Goal: Information Seeking & Learning: Learn about a topic

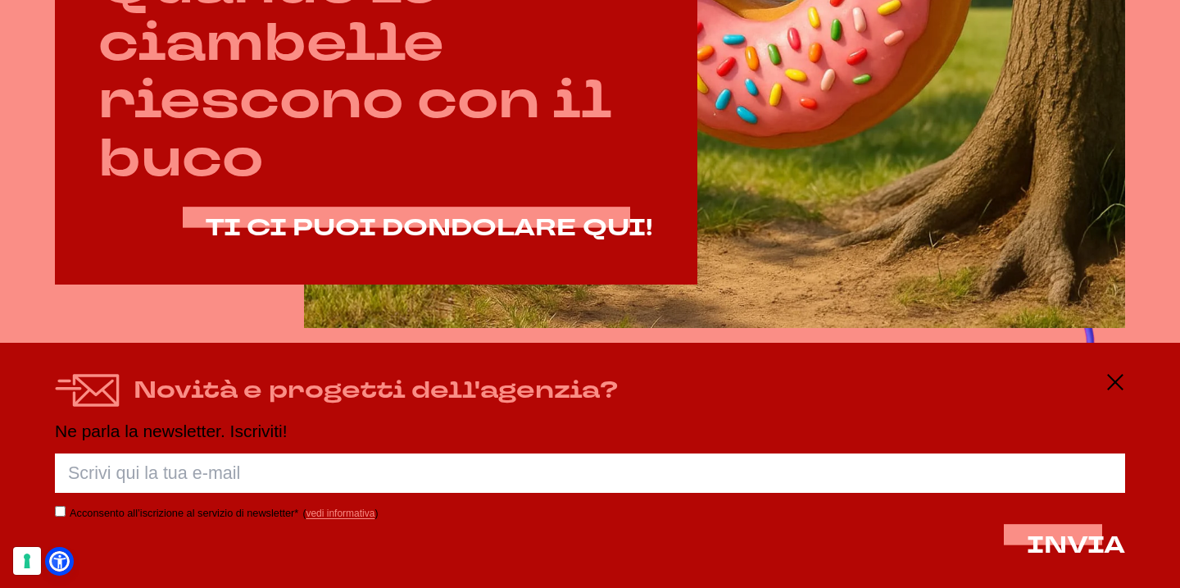
scroll to position [915, 0]
click at [1119, 383] on icon at bounding box center [1115, 382] width 20 height 20
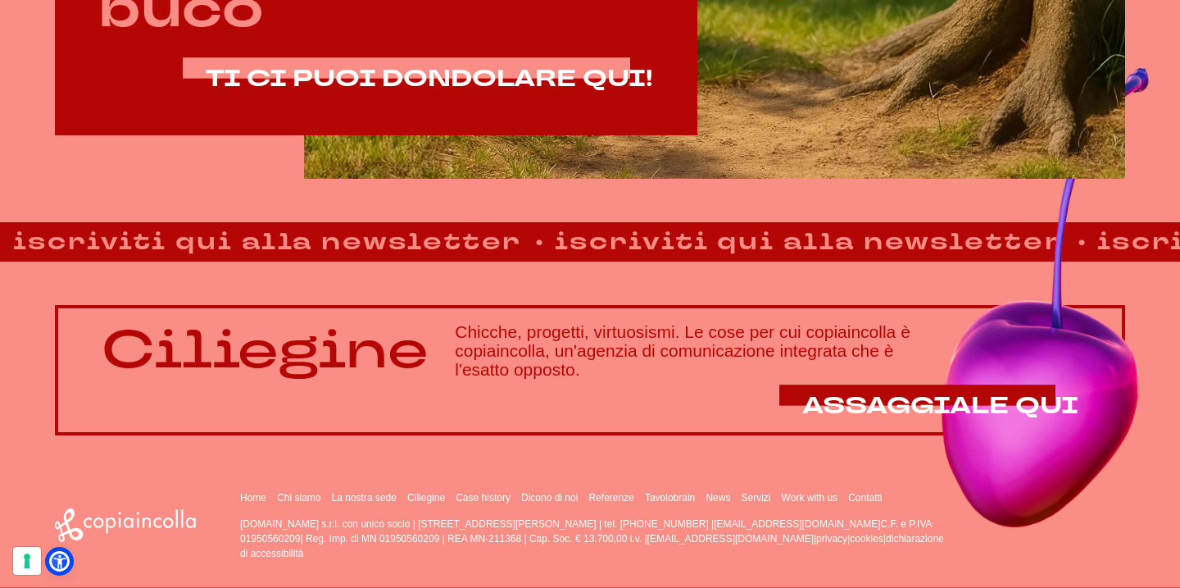
scroll to position [1064, 0]
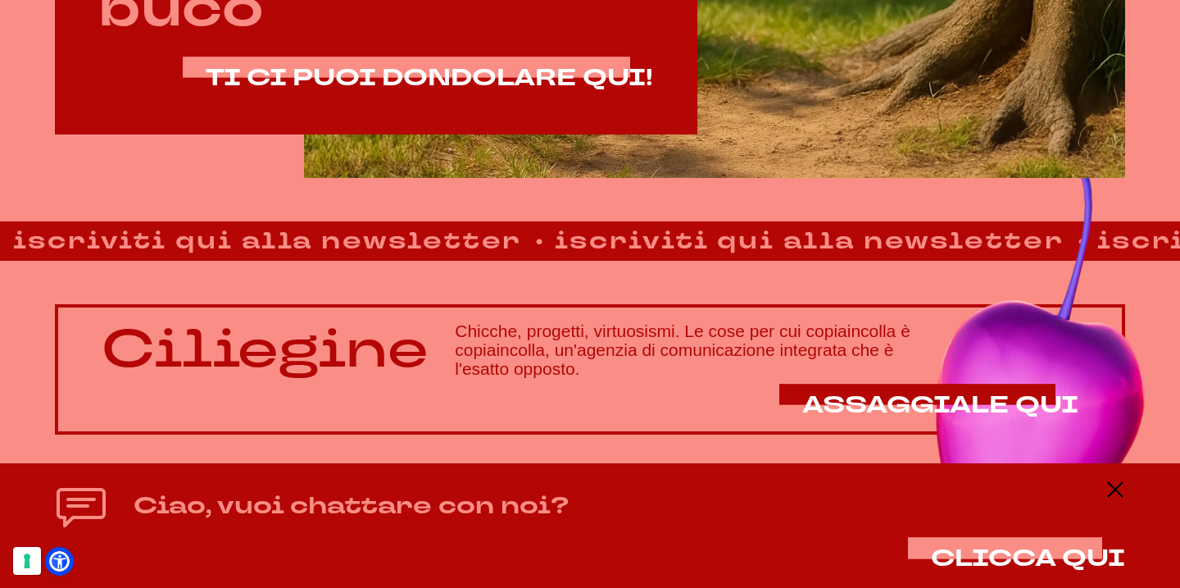
click at [1113, 499] on div "Ciao, vuoi chattare con noi? CLICCA QUI" at bounding box center [590, 525] width 1070 height 92
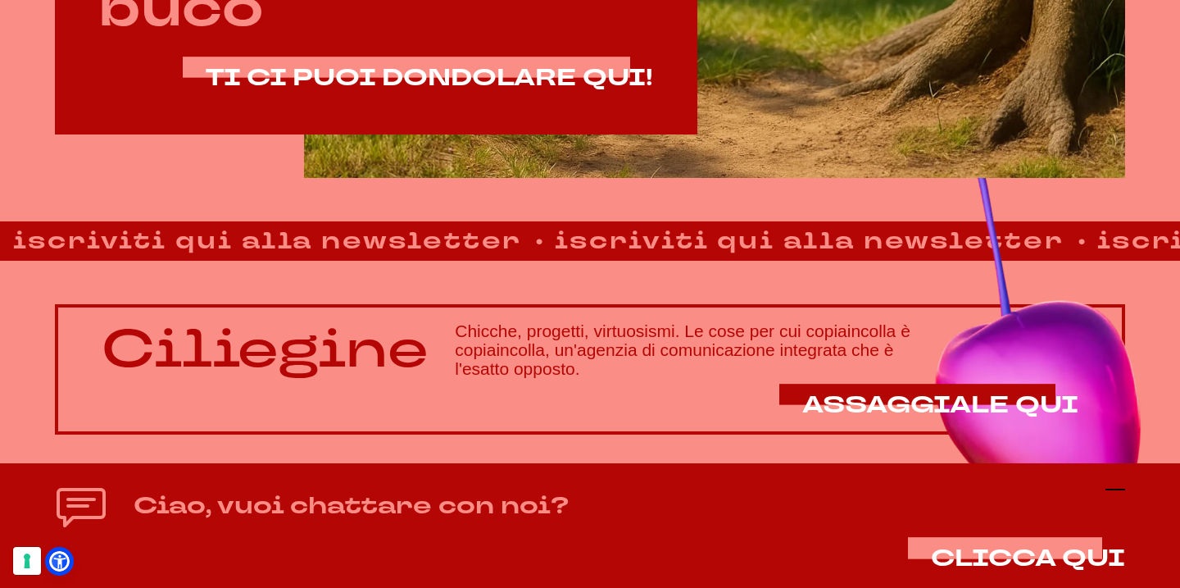
click at [1119, 487] on icon at bounding box center [1115, 489] width 20 height 20
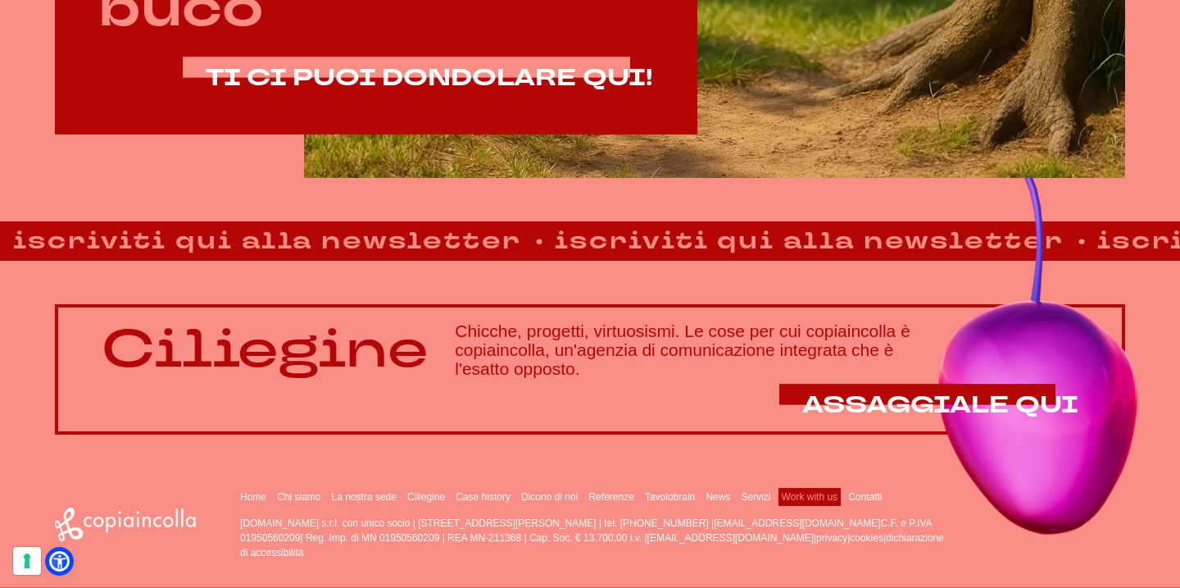
click at [791, 497] on link "Work with us" at bounding box center [810, 496] width 56 height 11
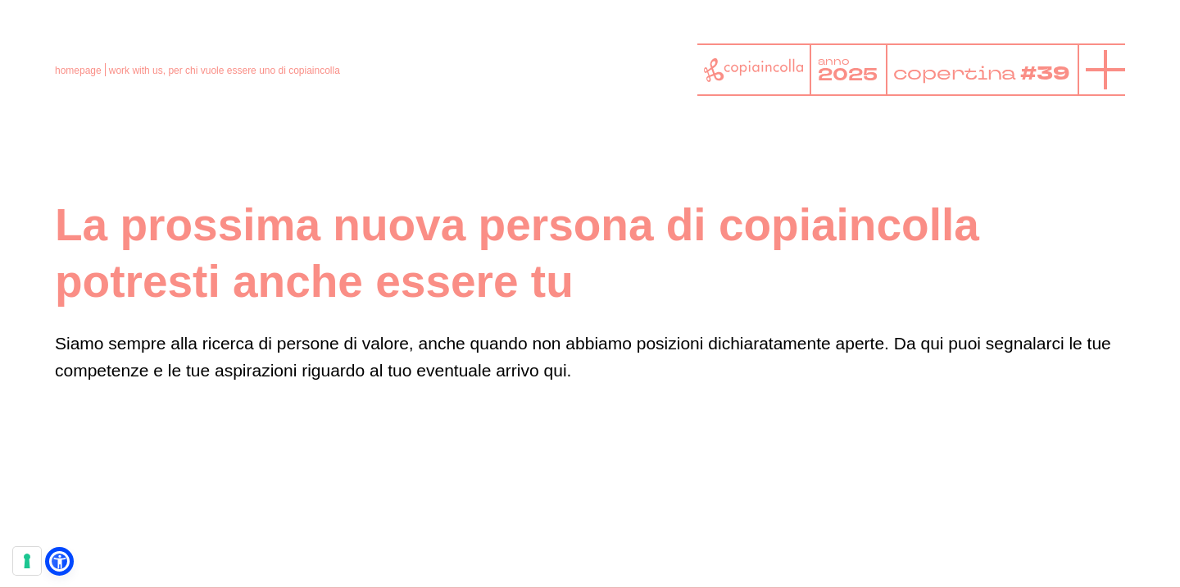
click at [1093, 83] on icon at bounding box center [1105, 69] width 39 height 39
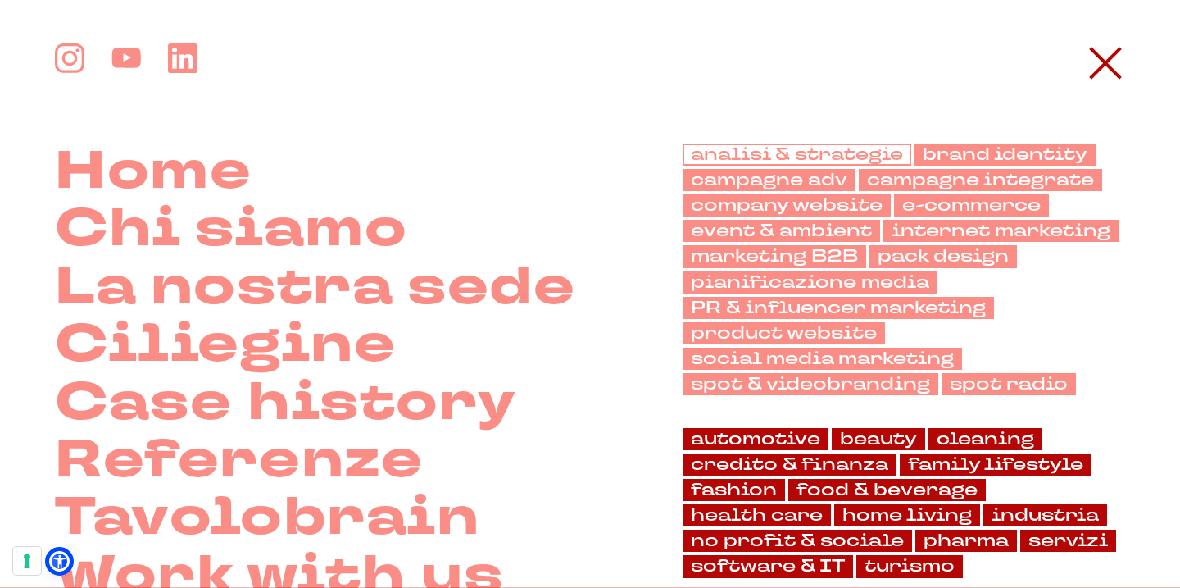
click at [856, 153] on link "analisi & strategie" at bounding box center [797, 154] width 229 height 22
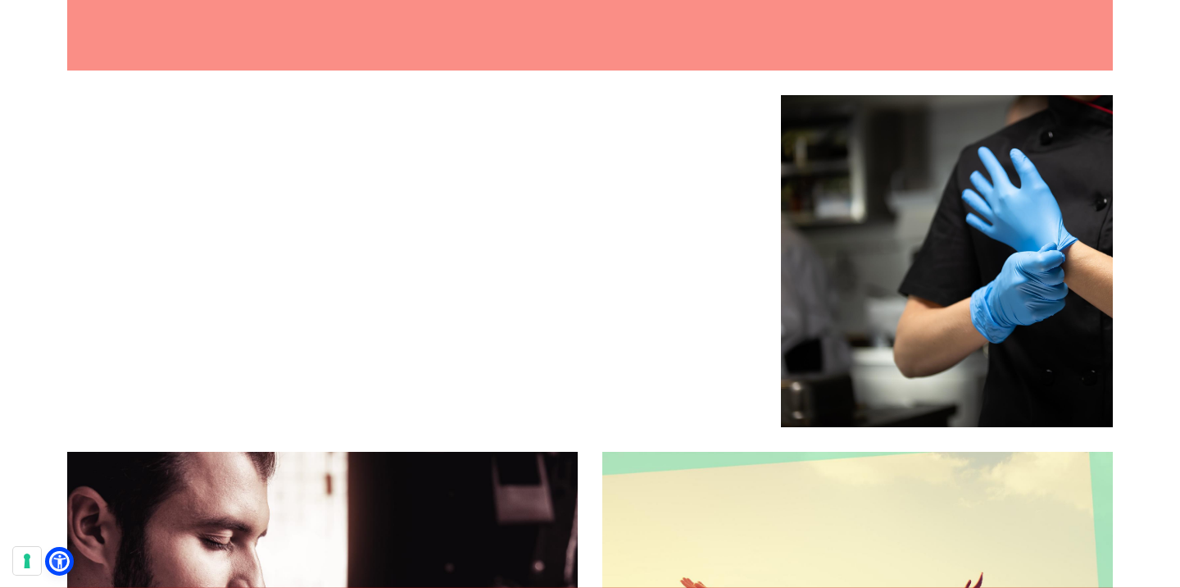
scroll to position [3973, 0]
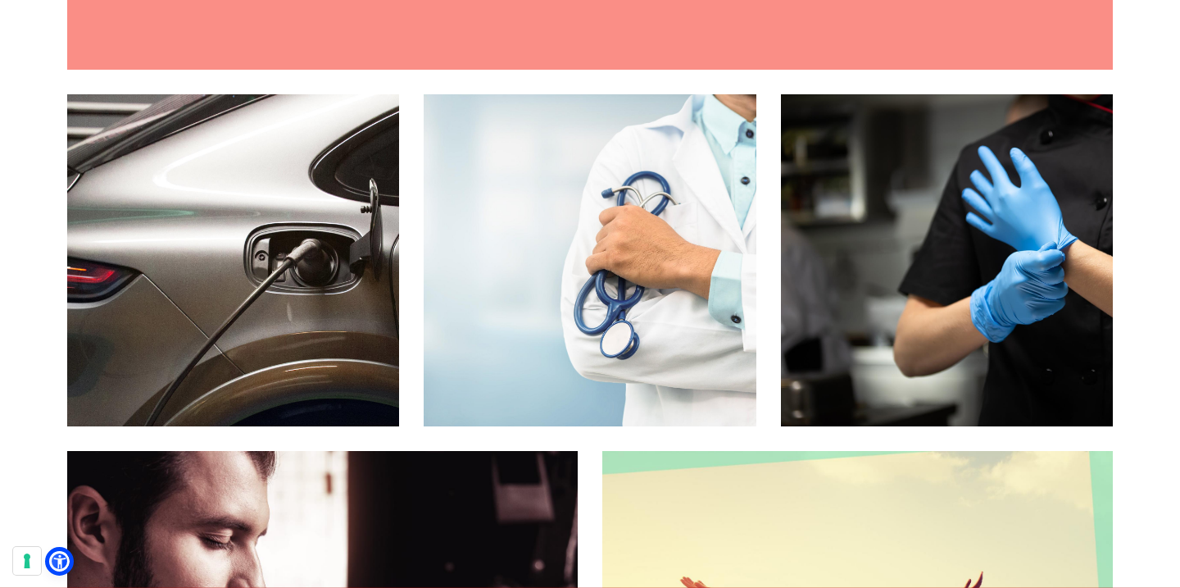
click at [667, 262] on p "Il progetto di posizionamento e le campagne, per le cliniche milanesi" at bounding box center [589, 277] width 199 height 59
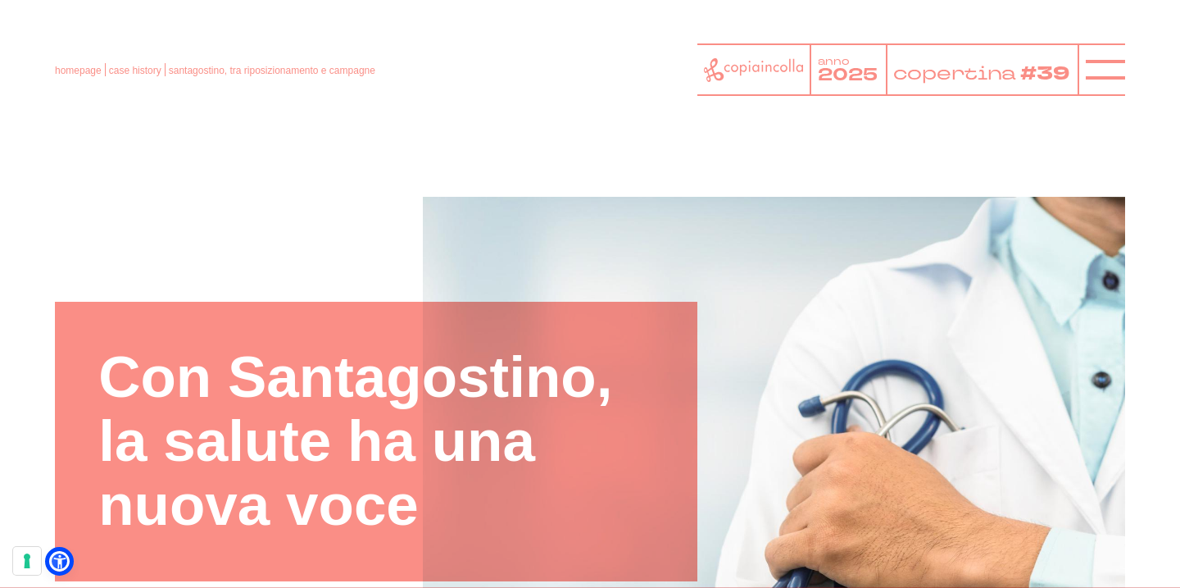
click at [733, 61] on icon at bounding box center [753, 70] width 99 height 24
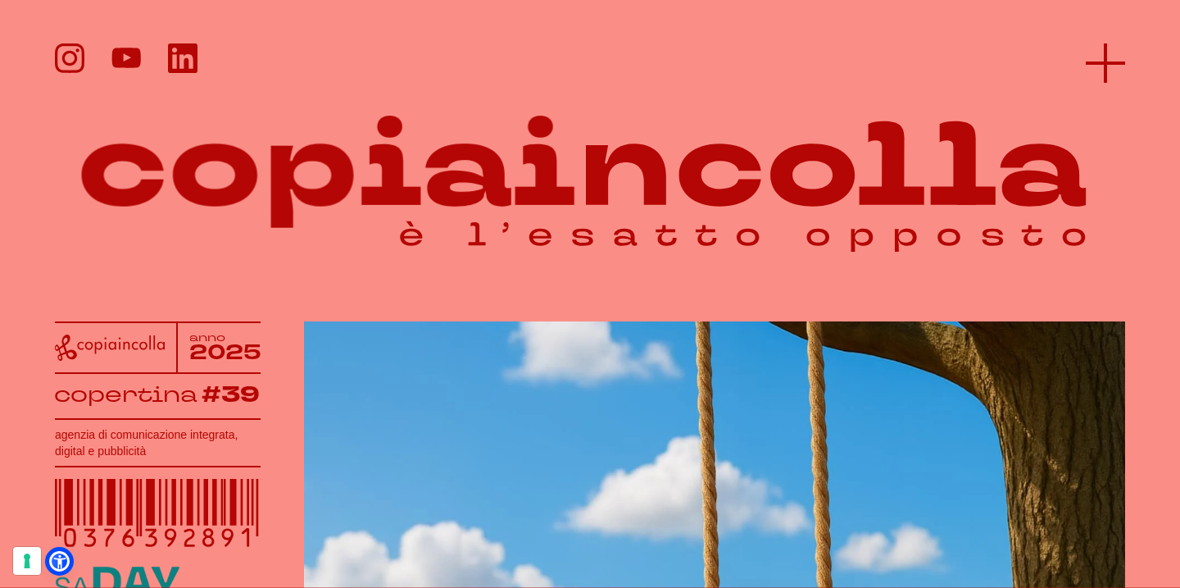
click at [1109, 60] on icon at bounding box center [1105, 62] width 39 height 39
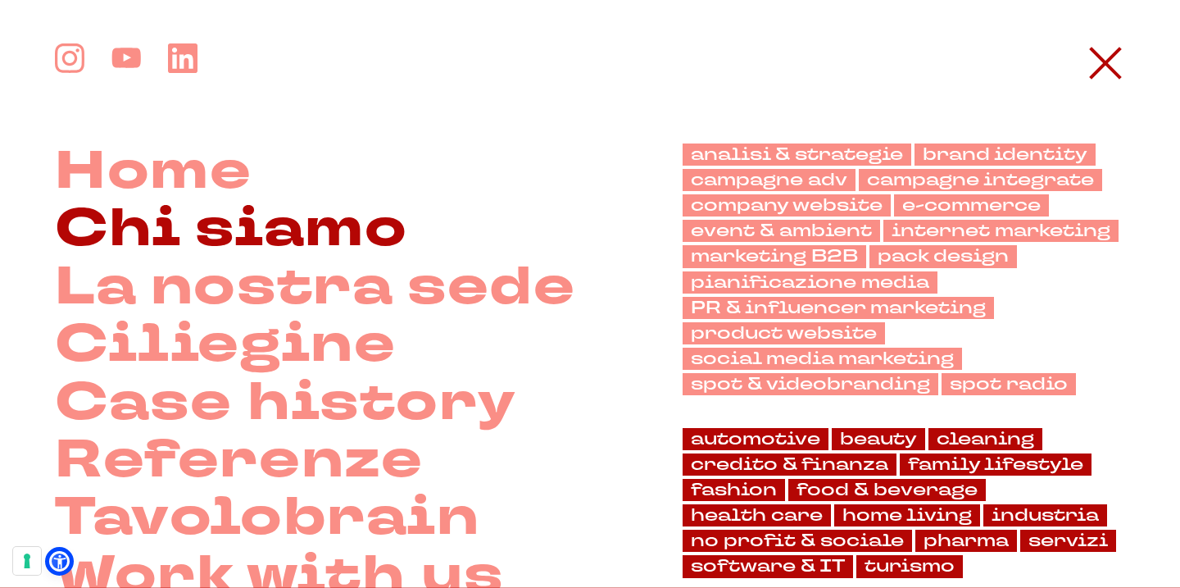
click at [347, 211] on link "Chi siamo" at bounding box center [231, 229] width 352 height 57
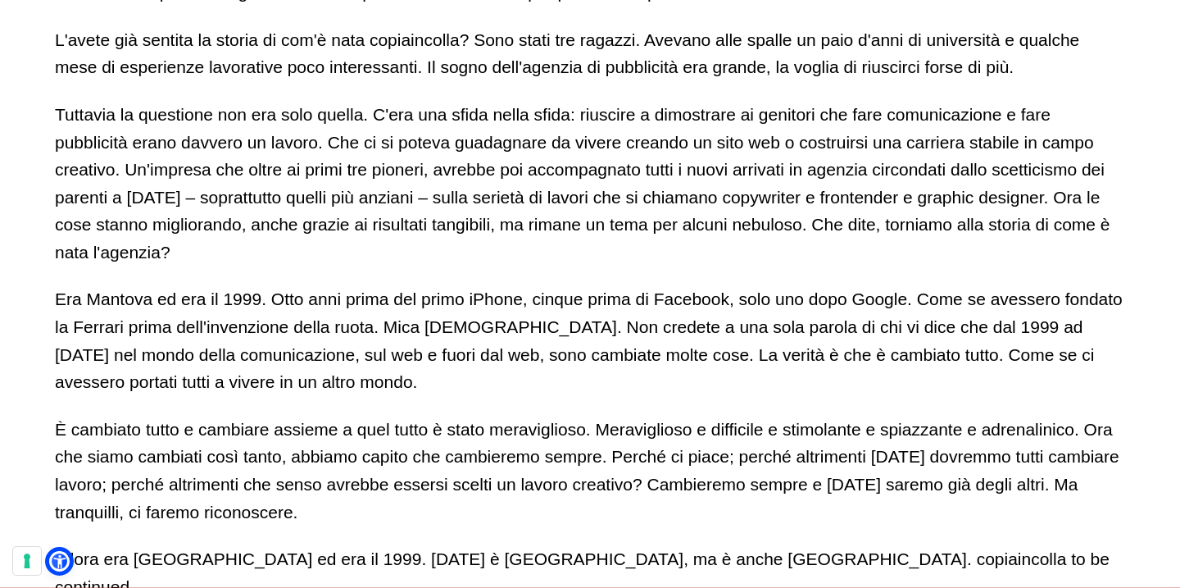
scroll to position [1059, 0]
click at [347, 211] on p "Tuttavia la questione non era solo quella. C'era una sfida nella sfida: riuscir…" at bounding box center [590, 183] width 1070 height 166
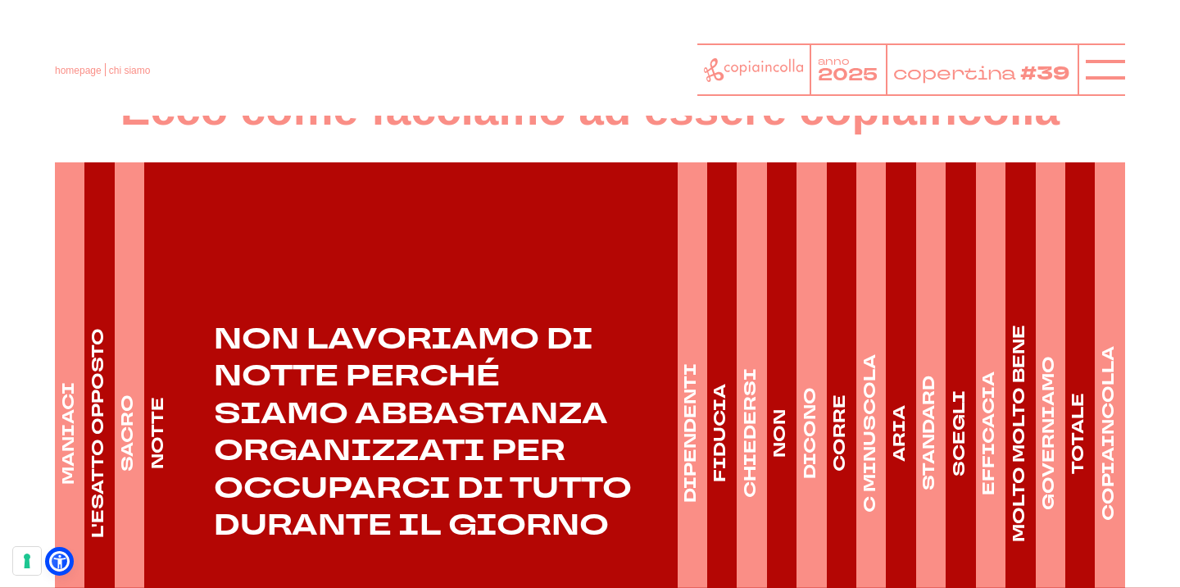
scroll to position [2309, 0]
click at [104, 384] on h4 "L'ESATTO OPPOSTO" at bounding box center [98, 433] width 23 height 210
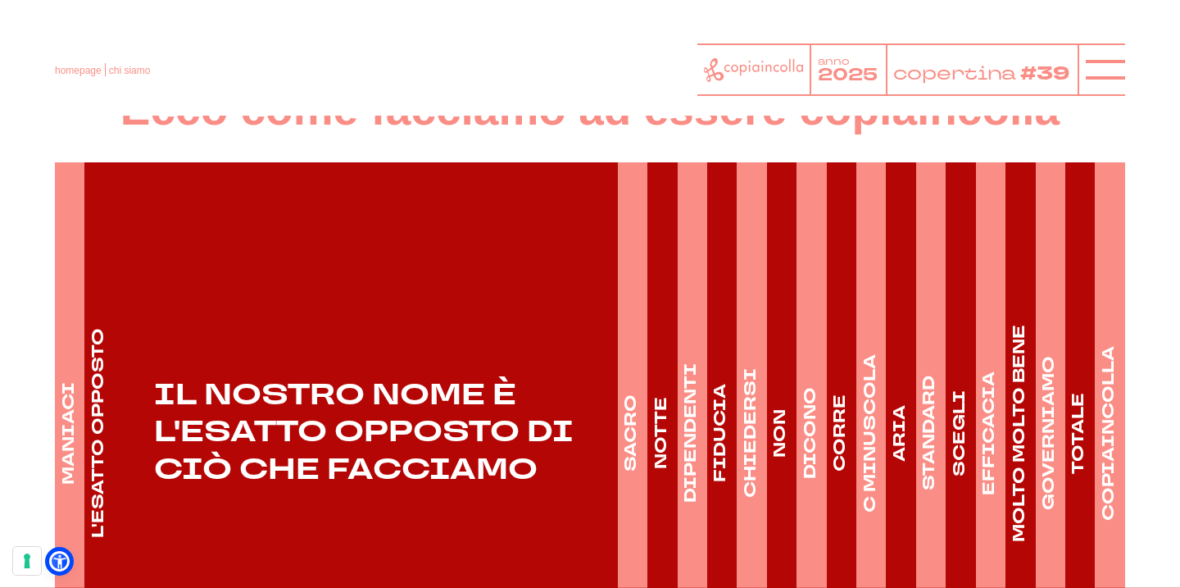
click at [59, 388] on h4 "MANIACI" at bounding box center [68, 433] width 23 height 102
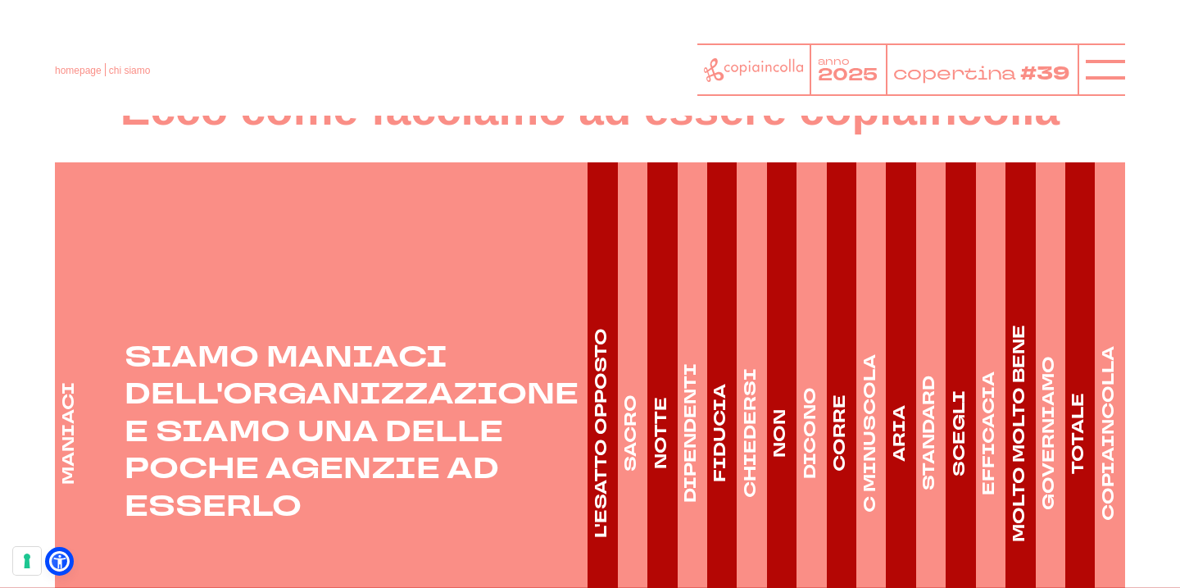
click at [683, 442] on h4 "DIPENDENTI" at bounding box center [690, 432] width 23 height 139
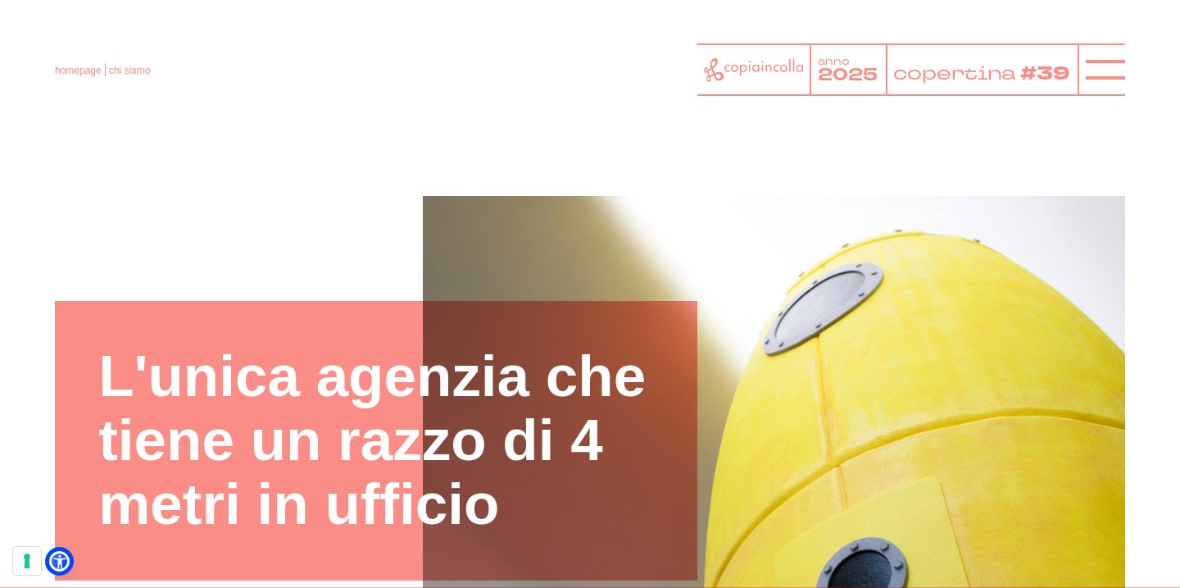
scroll to position [0, 0]
click at [1093, 70] on line at bounding box center [1105, 70] width 39 height 0
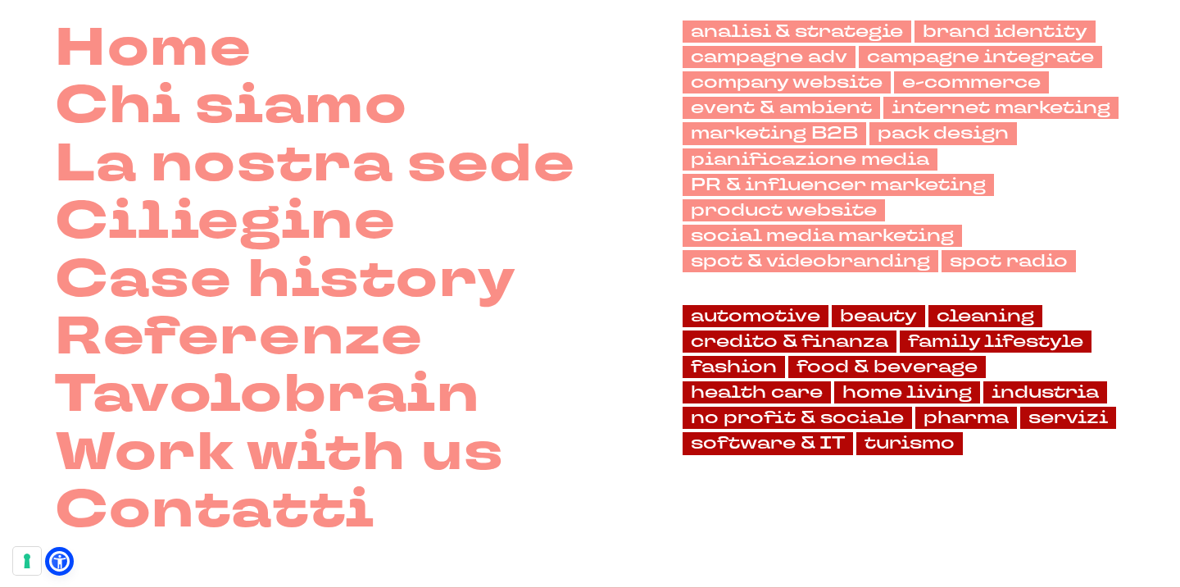
scroll to position [138, 0]
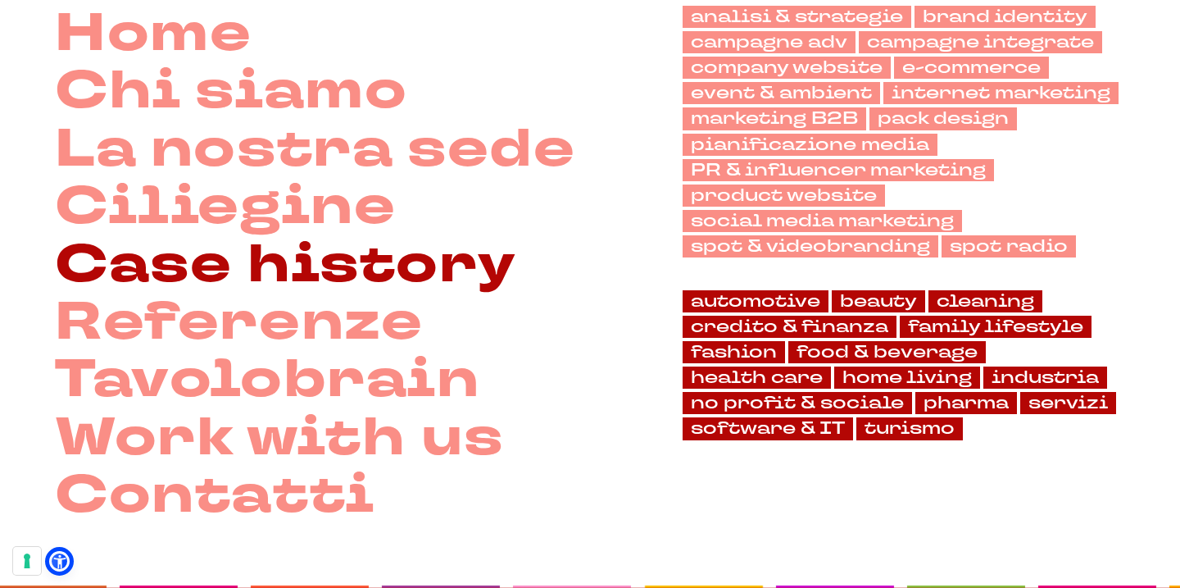
click at [402, 255] on link "Case history" at bounding box center [285, 265] width 461 height 57
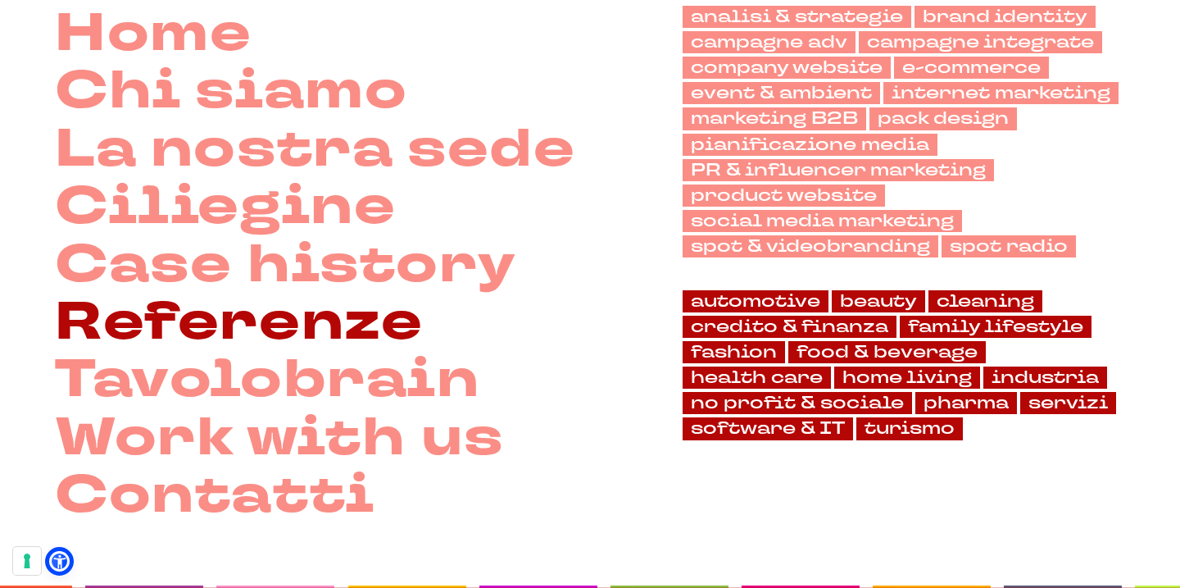
click at [184, 331] on link "Referenze" at bounding box center [239, 322] width 368 height 57
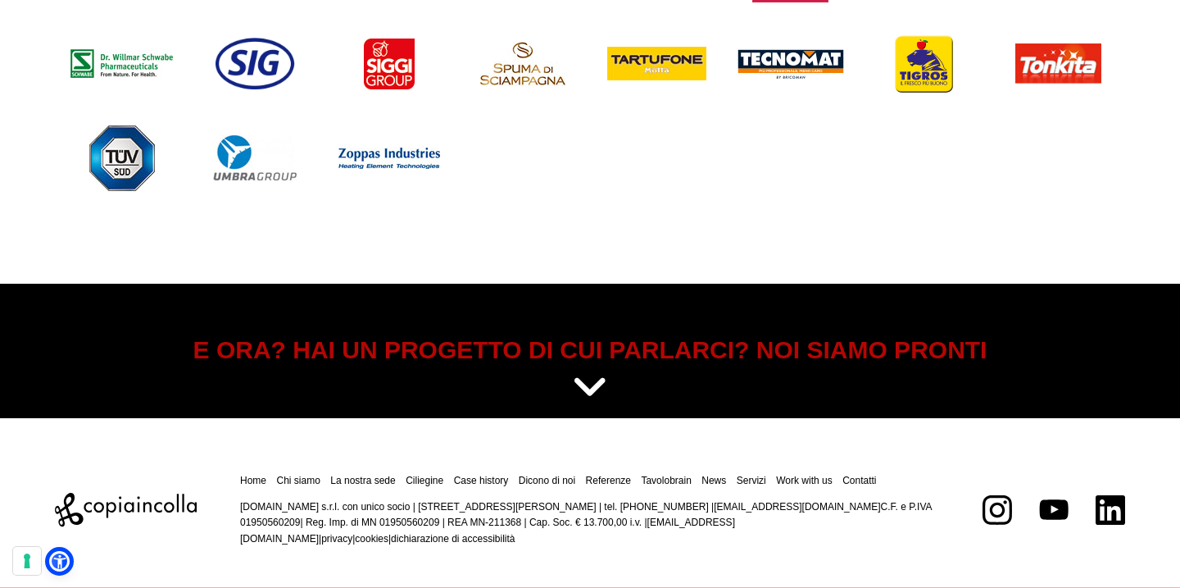
scroll to position [1913, 0]
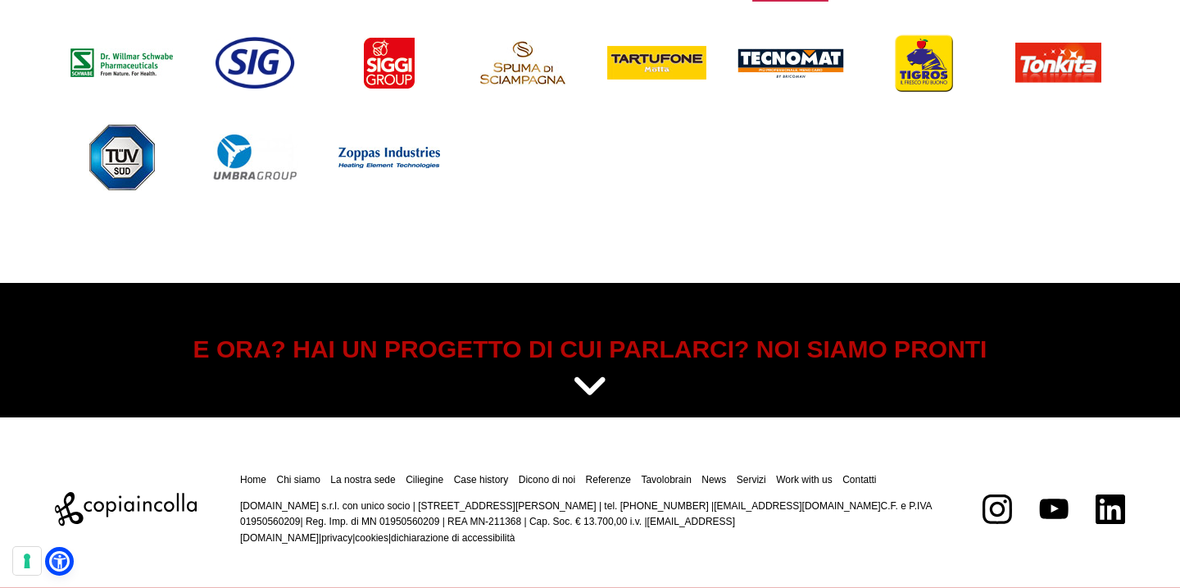
click at [579, 366] on icon at bounding box center [590, 386] width 36 height 41
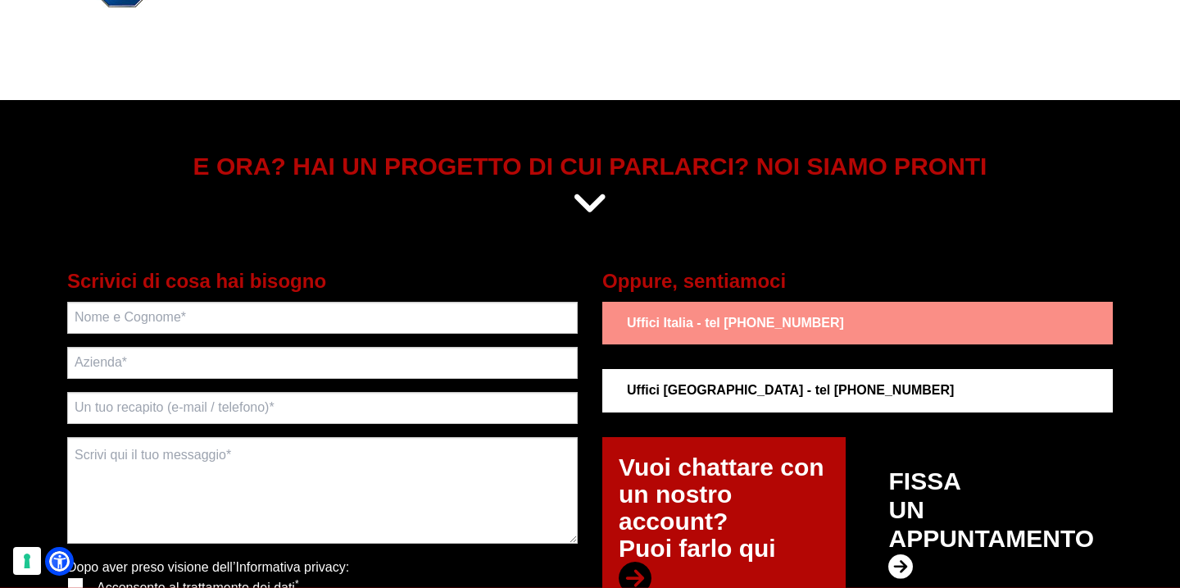
scroll to position [2096, 0]
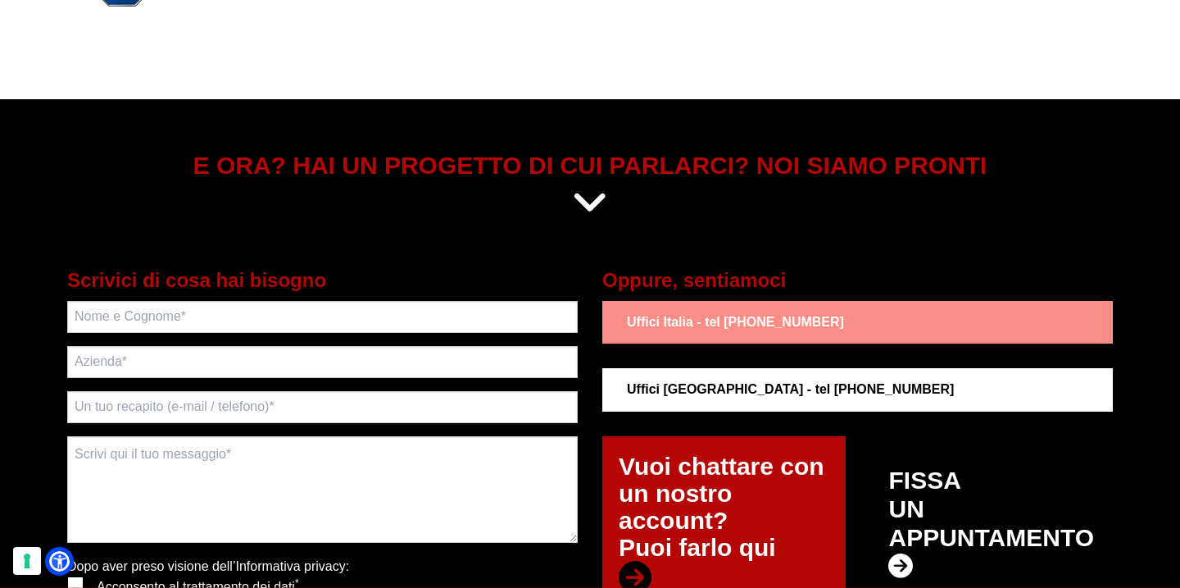
click at [709, 326] on strong "Uffici Italia - tel [PHONE_NUMBER]" at bounding box center [735, 322] width 217 height 14
click at [709, 386] on strong "Uffici [GEOGRAPHIC_DATA] - tel [PHONE_NUMBER]" at bounding box center [790, 389] width 327 height 14
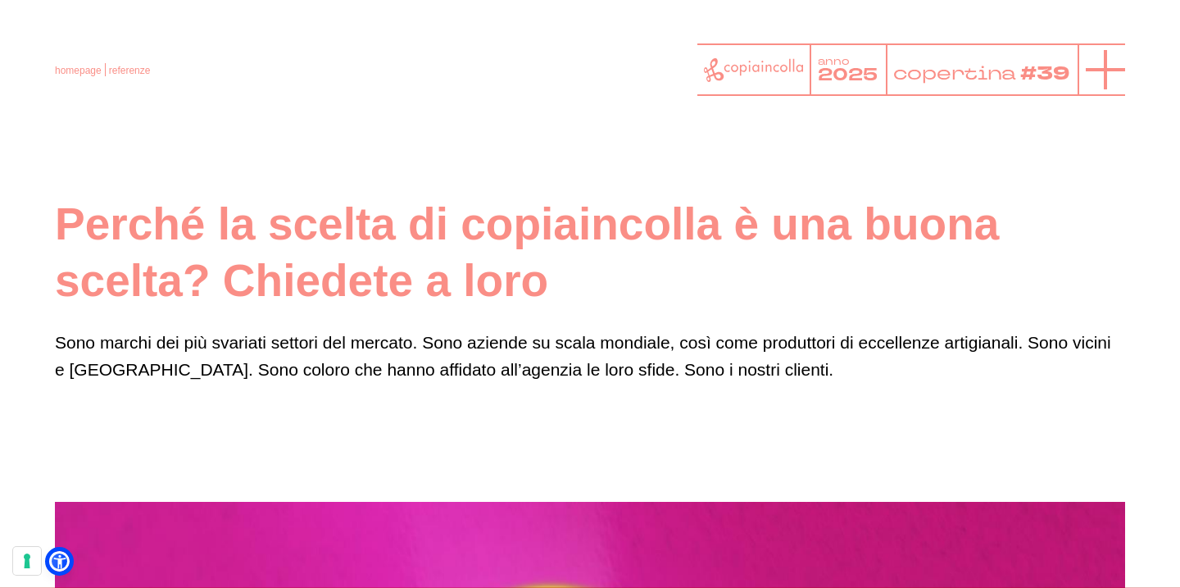
scroll to position [0, 0]
click at [1103, 73] on icon at bounding box center [1105, 69] width 39 height 39
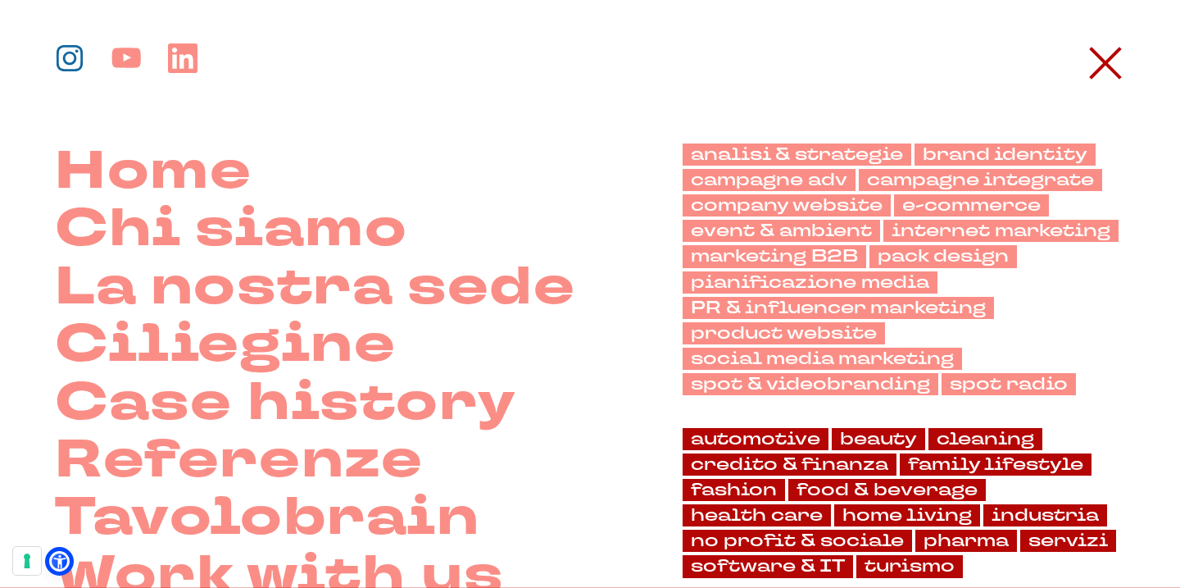
click at [63, 64] on icon at bounding box center [70, 58] width 27 height 27
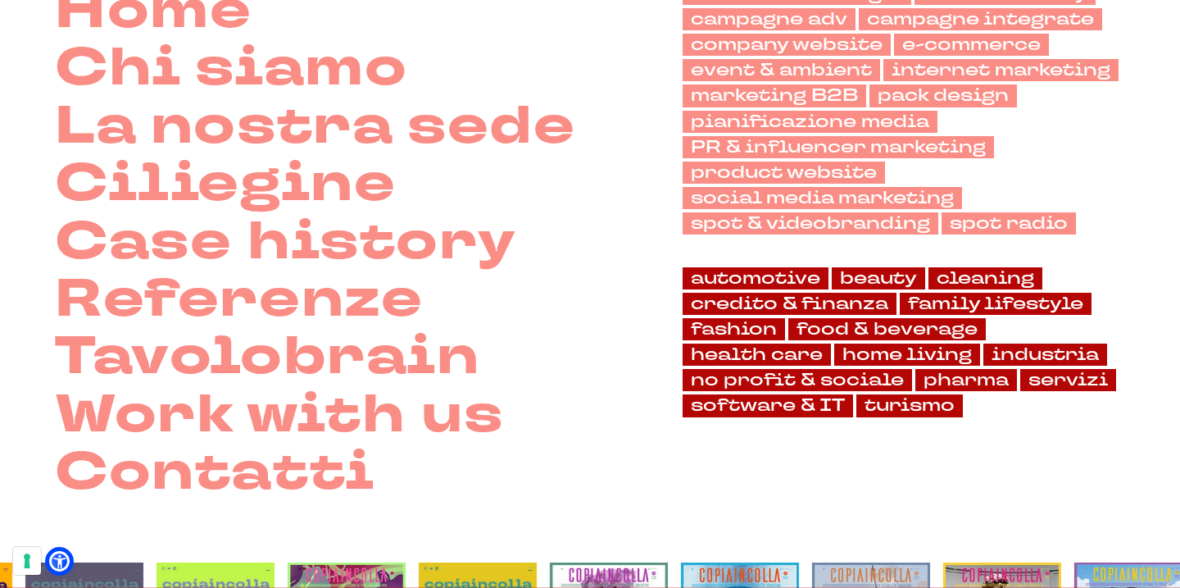
scroll to position [166, 0]
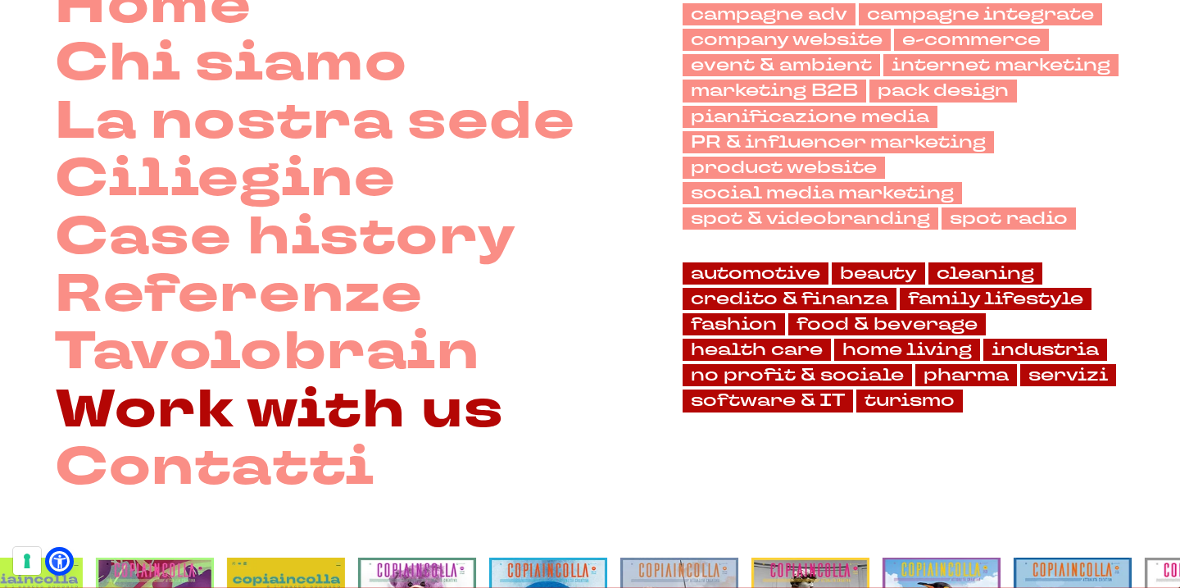
click at [341, 420] on link "Work with us" at bounding box center [279, 410] width 448 height 57
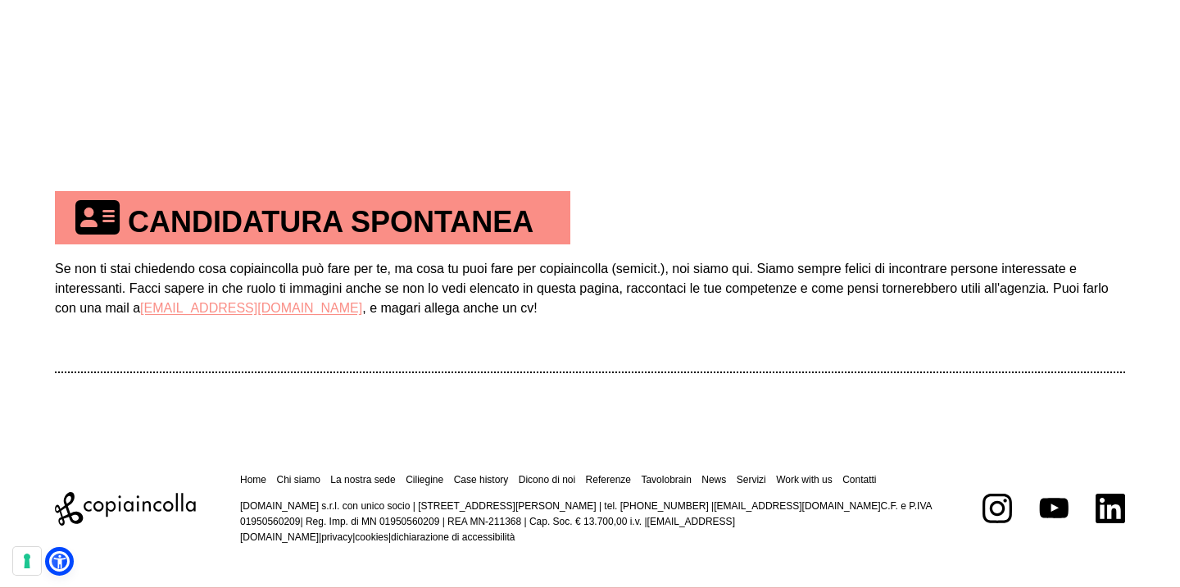
scroll to position [953, 0]
click at [352, 475] on link "La nostra sede" at bounding box center [362, 478] width 65 height 11
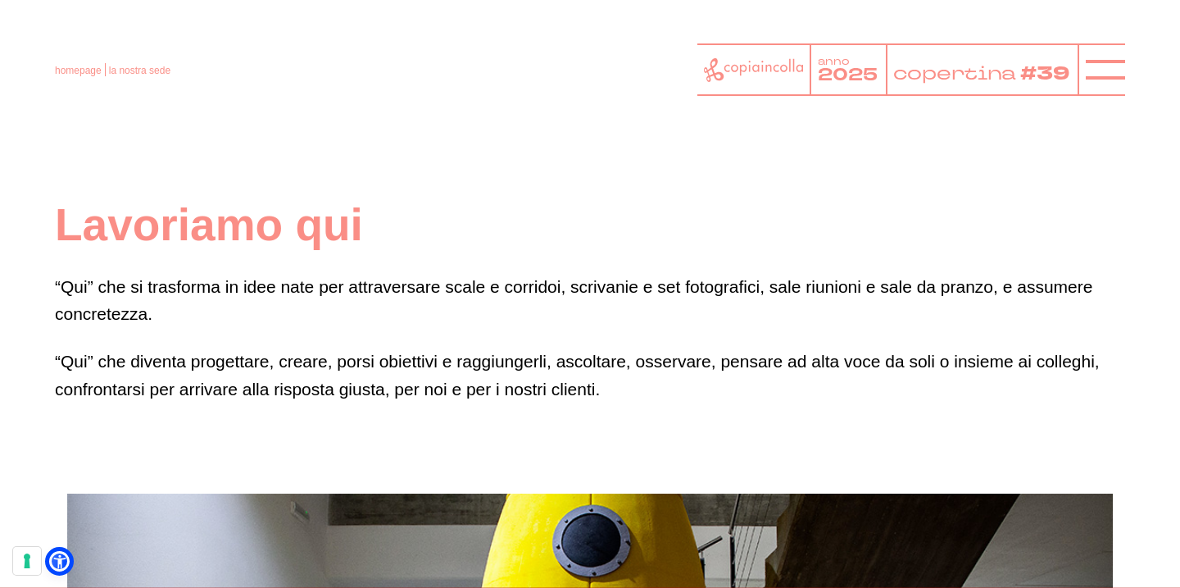
click at [104, 275] on p "“Qui” che si trasforma in idee nate per attraversare scale e corridoi, scrivani…" at bounding box center [590, 300] width 1070 height 55
click at [1110, 63] on icon at bounding box center [1105, 69] width 39 height 39
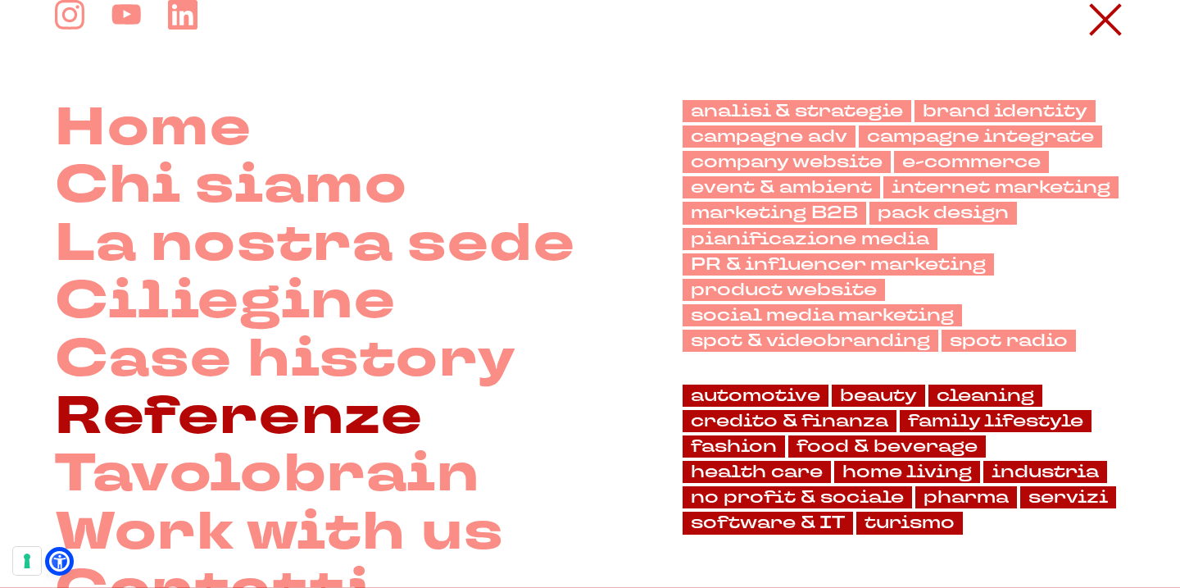
scroll to position [65, 0]
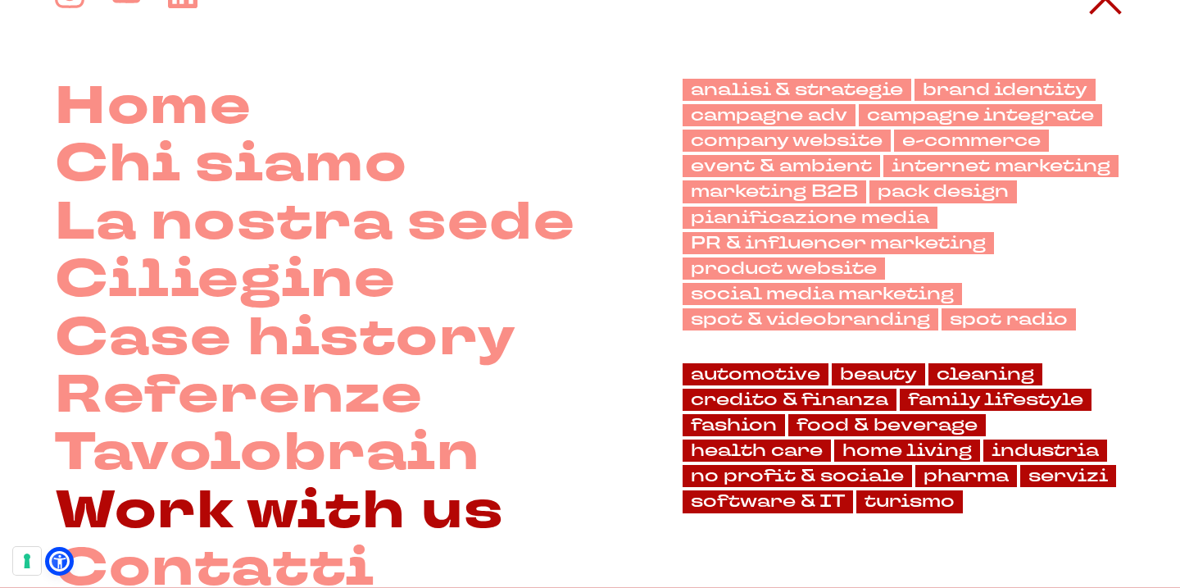
click at [324, 509] on link "Work with us" at bounding box center [279, 511] width 448 height 57
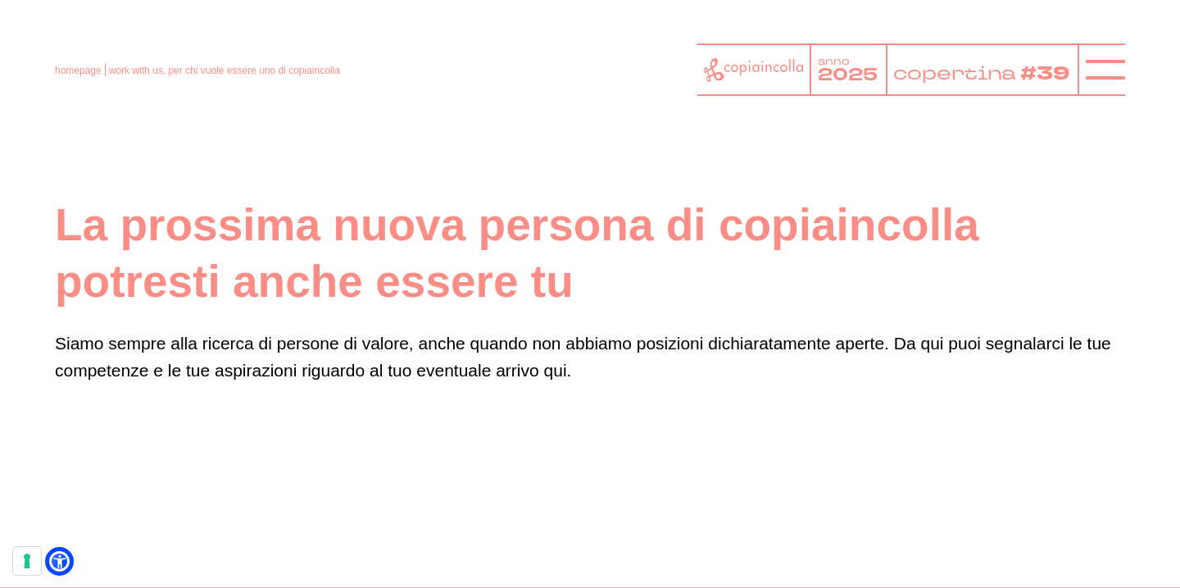
drag, startPoint x: 63, startPoint y: 229, endPoint x: 621, endPoint y: 442, distance: 597.6
copy div "La prossima nuova persona di copiaincolla potresti anche essere tu Siamo sempre…"
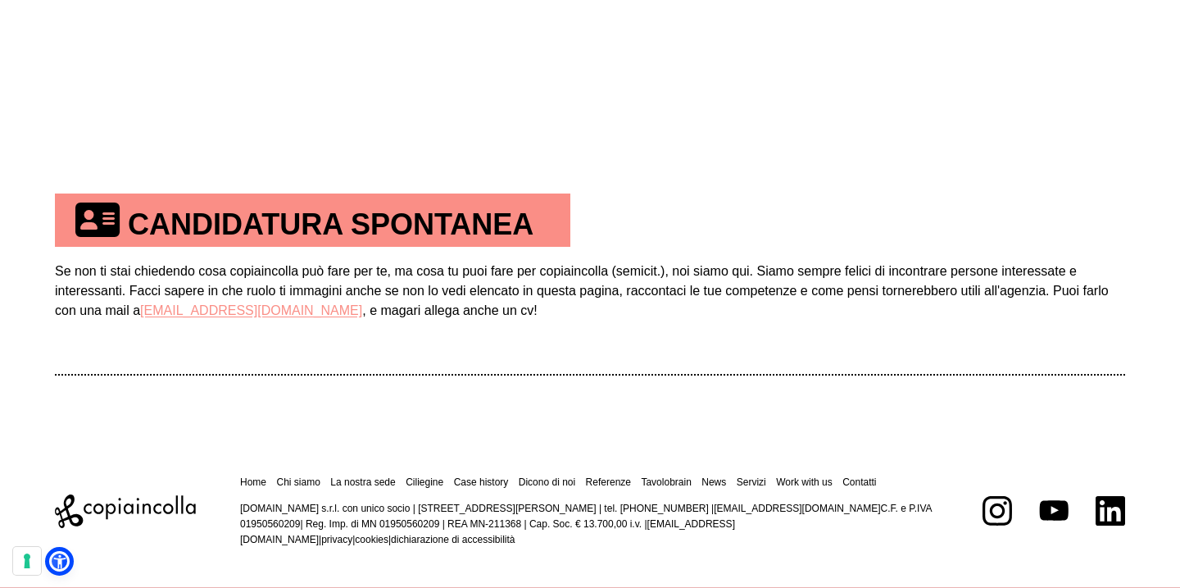
click at [116, 289] on td "Se non ti stai chiedendo cosa copiaincolla può fare per te, ma cosa tu puoi far…" at bounding box center [590, 310] width 1070 height 127
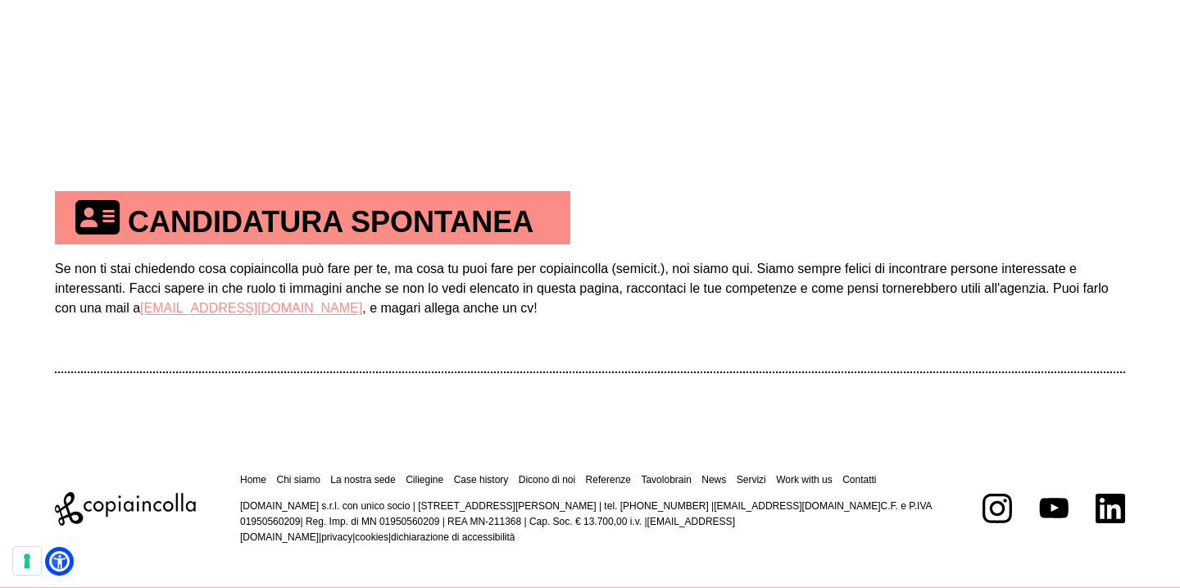
scroll to position [953, 0]
drag, startPoint x: 56, startPoint y: 263, endPoint x: 528, endPoint y: 322, distance: 475.7
click at [528, 322] on td "Se non ti stai chiedendo cosa copiaincolla può fare per te, ma cosa tu puoi far…" at bounding box center [590, 306] width 1070 height 127
copy td "Se non ti stai chiedendo cosa copiaincolla può fare per te, ma cosa tu puoi far…"
click at [307, 309] on td "Se non ti stai chiedendo cosa copiaincolla può fare per te, ma cosa tu puoi far…" at bounding box center [590, 306] width 1070 height 127
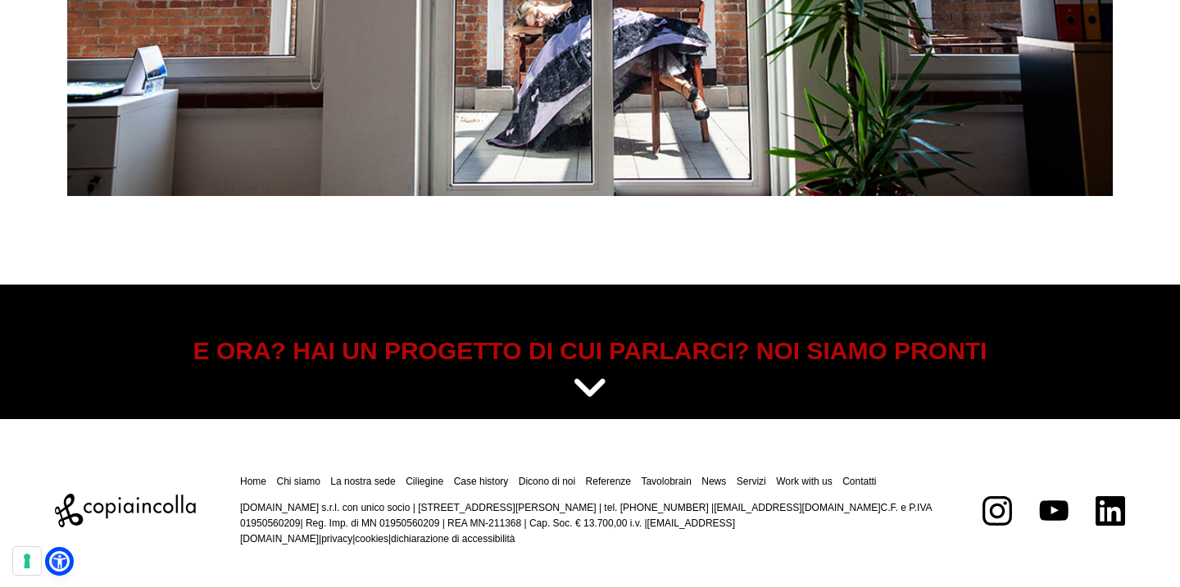
scroll to position [6461, 0]
